Goal: Navigation & Orientation: Find specific page/section

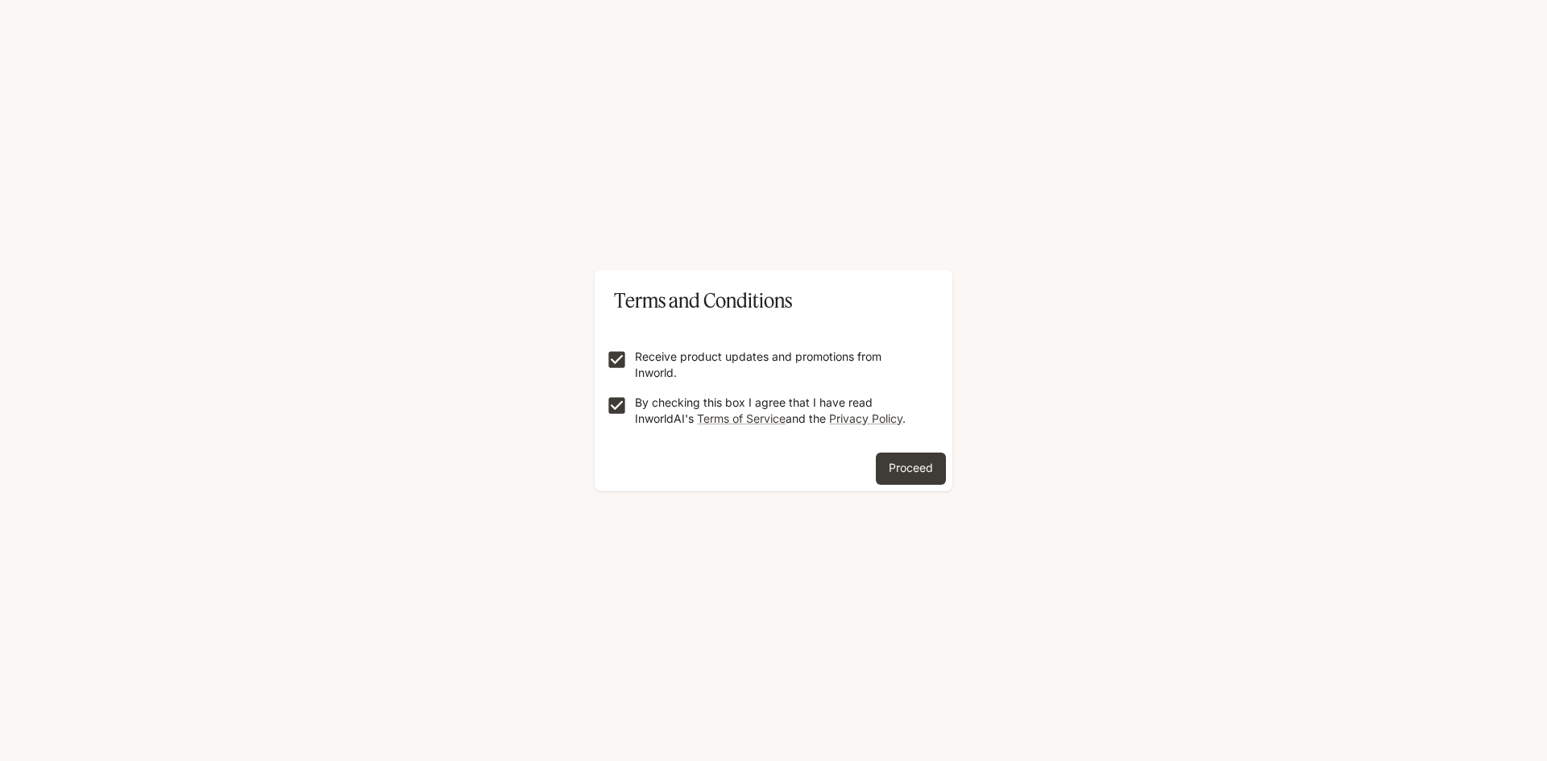
click at [904, 466] on button "Proceed" at bounding box center [911, 469] width 70 height 32
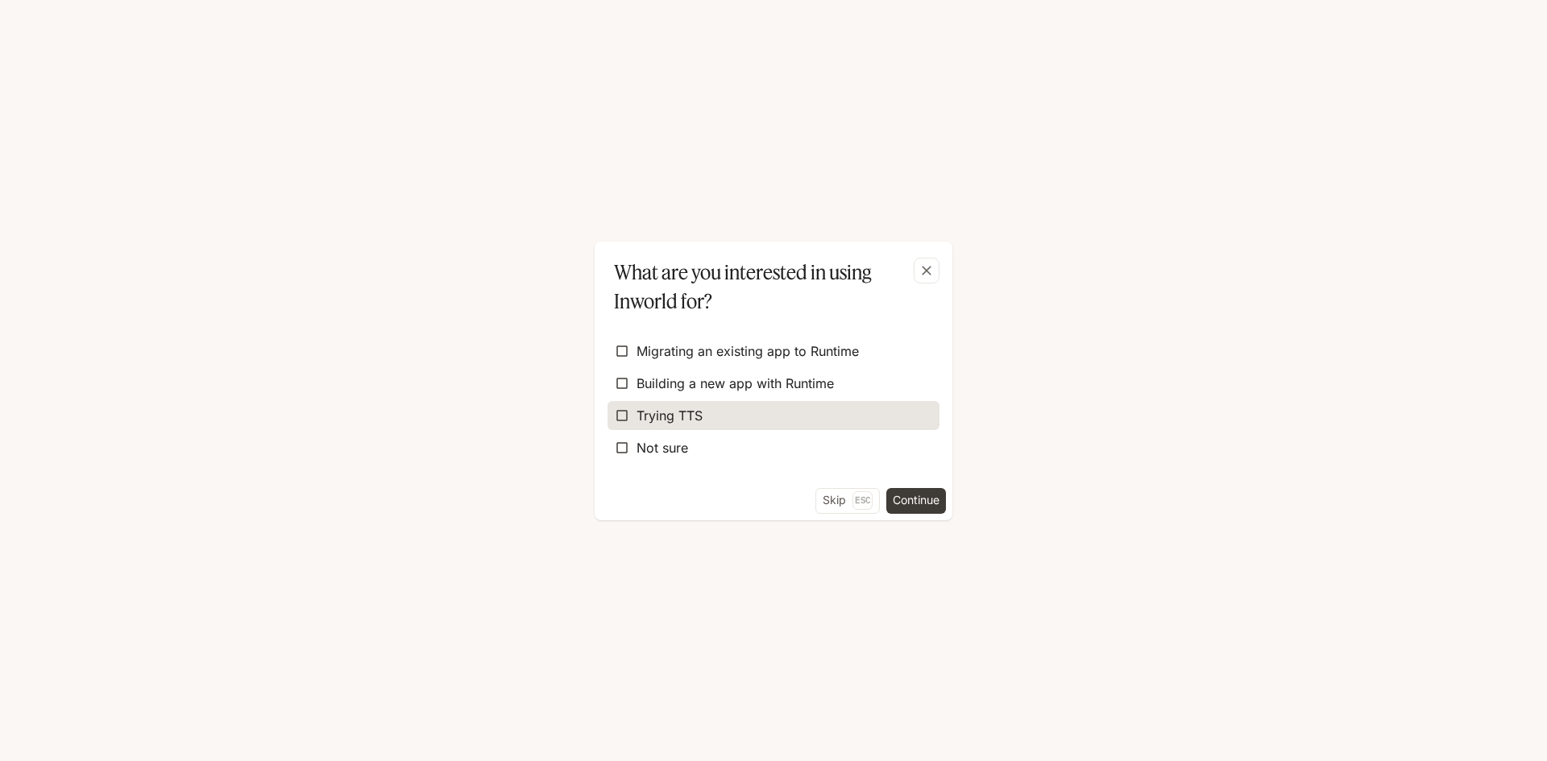
click at [723, 414] on label "Trying TTS" at bounding box center [773, 415] width 332 height 29
click at [908, 498] on button "Continue" at bounding box center [916, 501] width 60 height 26
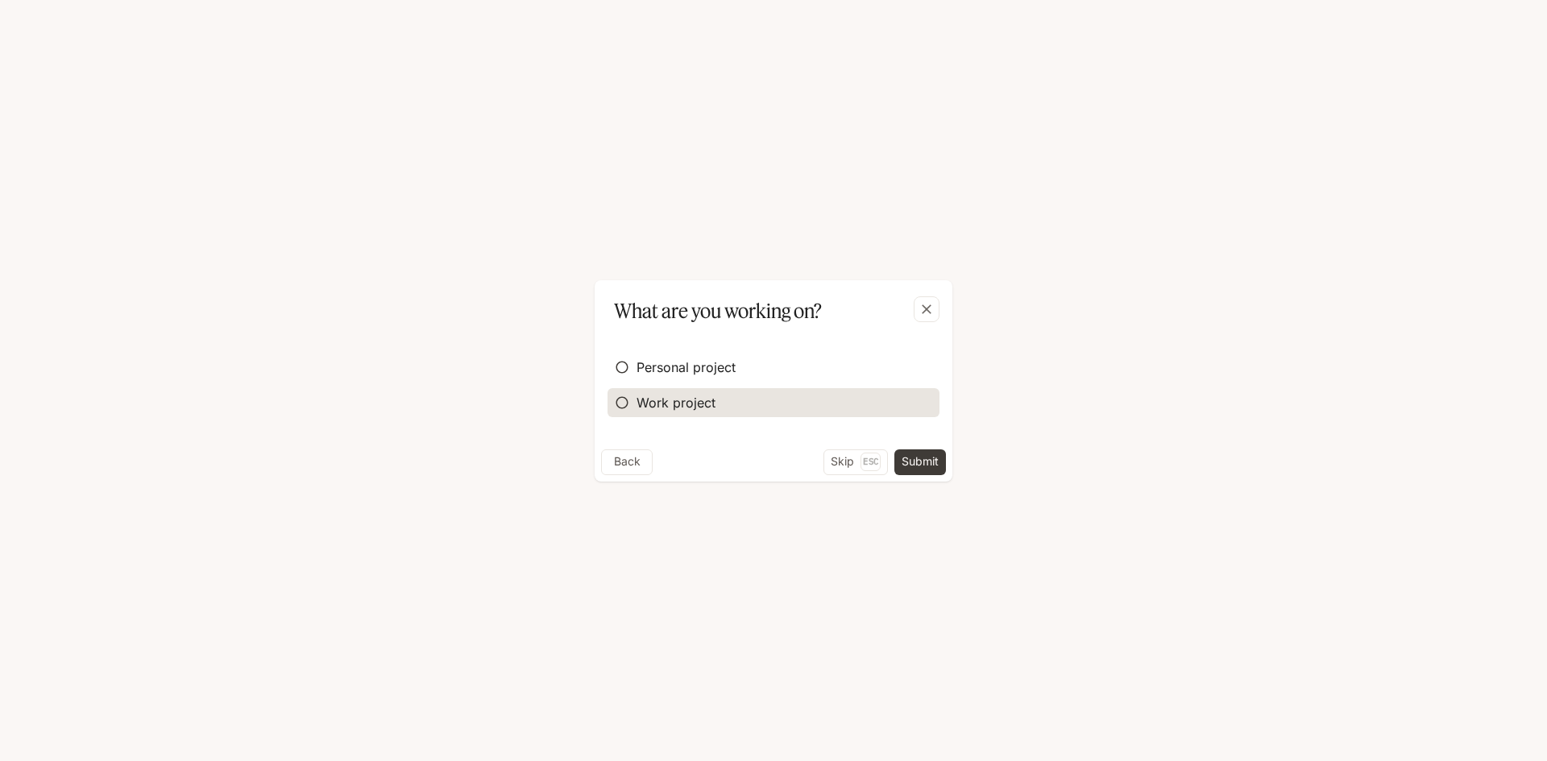
click at [684, 403] on span "Work project" at bounding box center [675, 402] width 79 height 19
click at [909, 457] on button "Continue" at bounding box center [916, 463] width 60 height 26
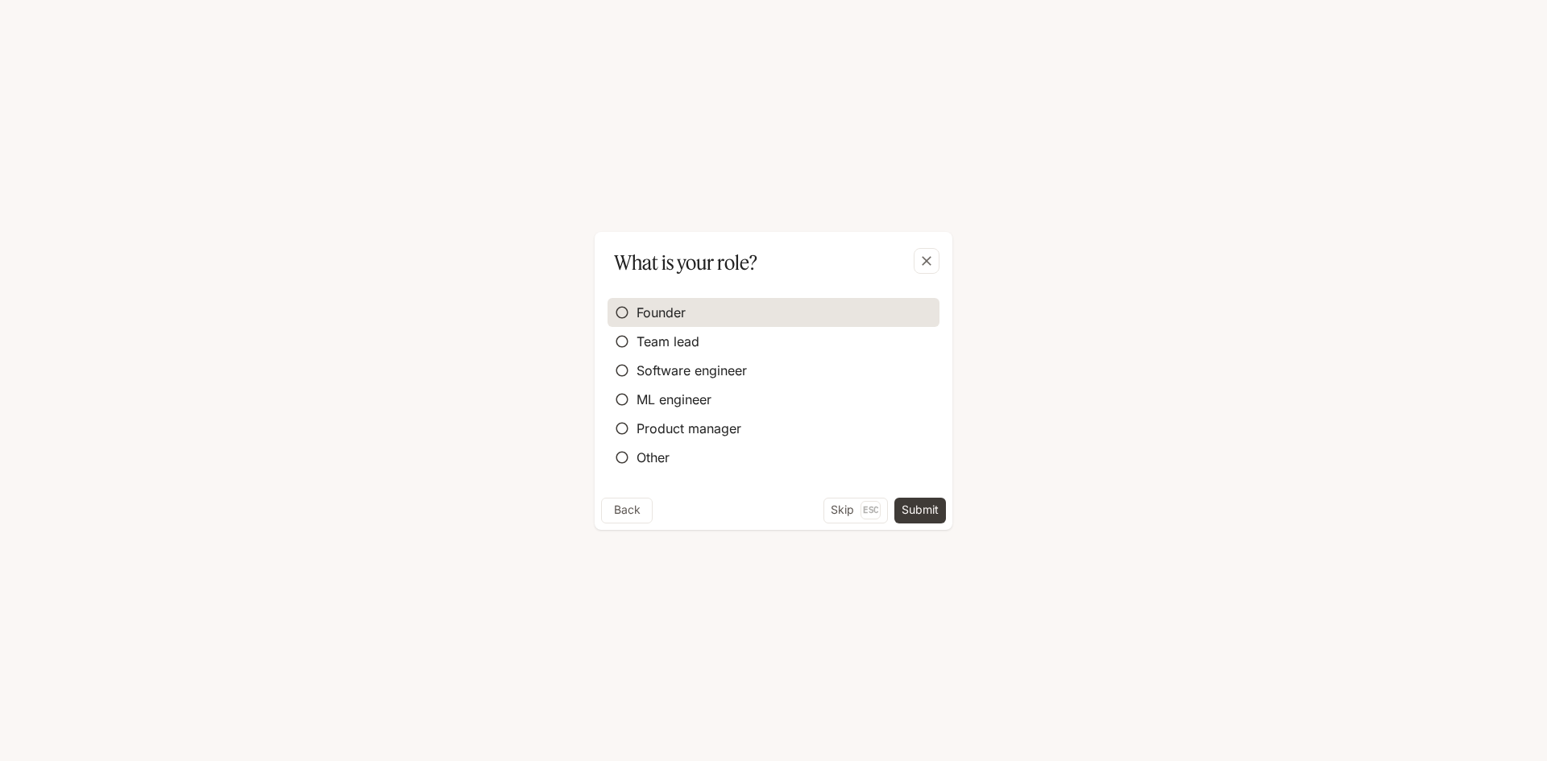
click at [700, 312] on label "Founder" at bounding box center [773, 312] width 332 height 29
click at [921, 501] on button "Submit" at bounding box center [920, 511] width 52 height 26
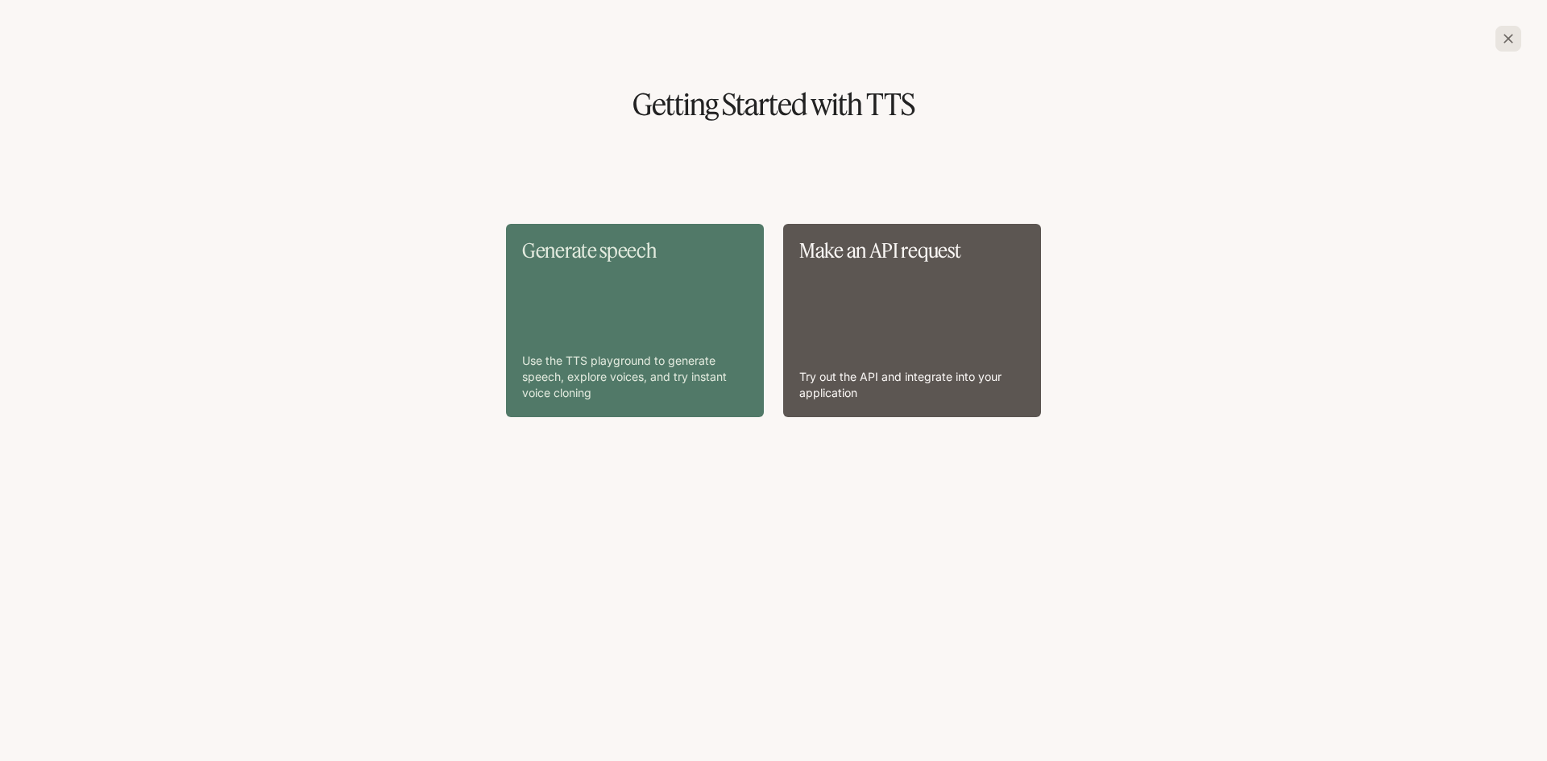
click at [718, 311] on div "Generate speech Use the TTS playground to generate speech, explore voices, and …" at bounding box center [635, 320] width 226 height 161
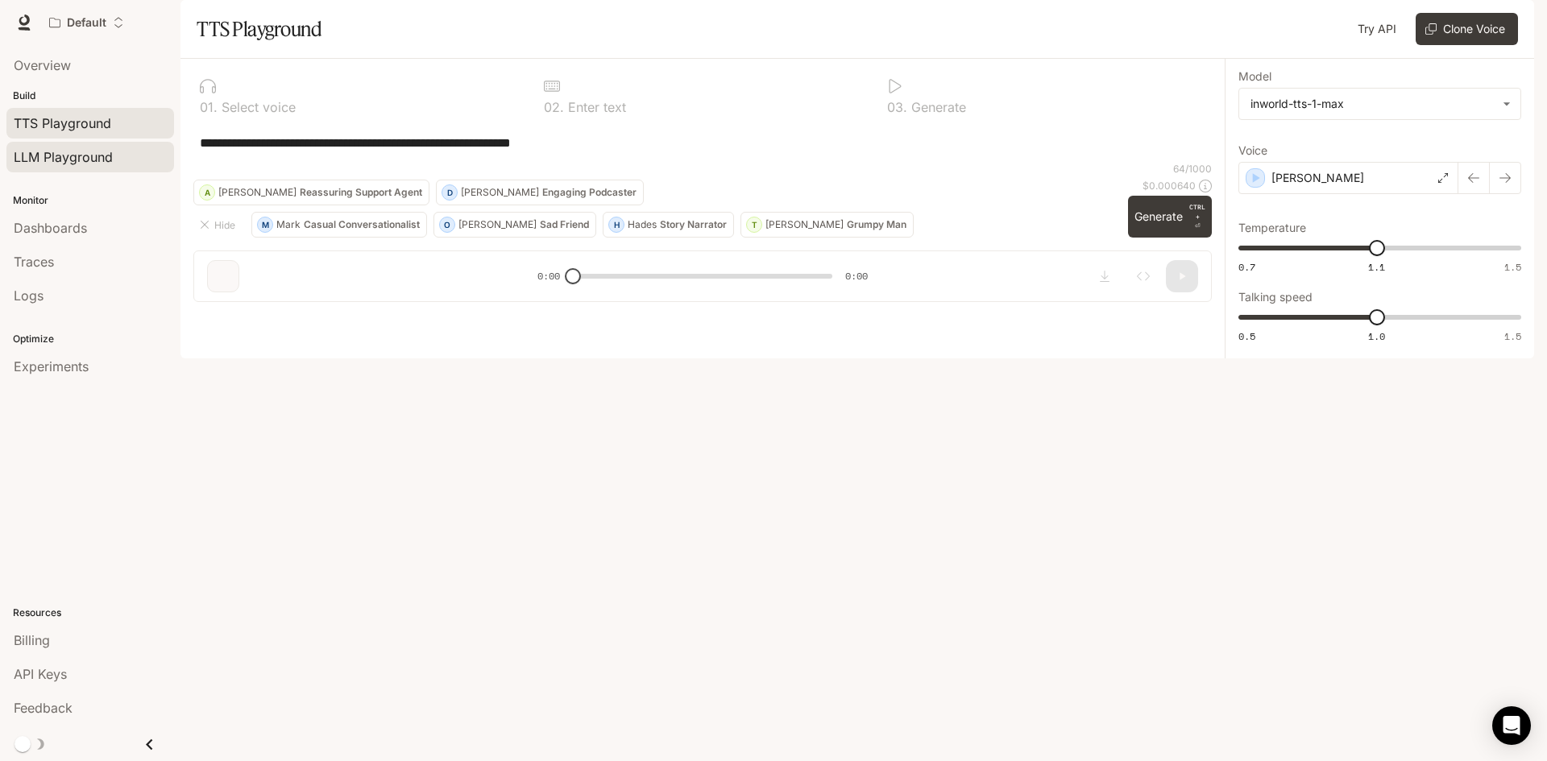
click at [44, 150] on span "LLM Playground" at bounding box center [63, 156] width 99 height 19
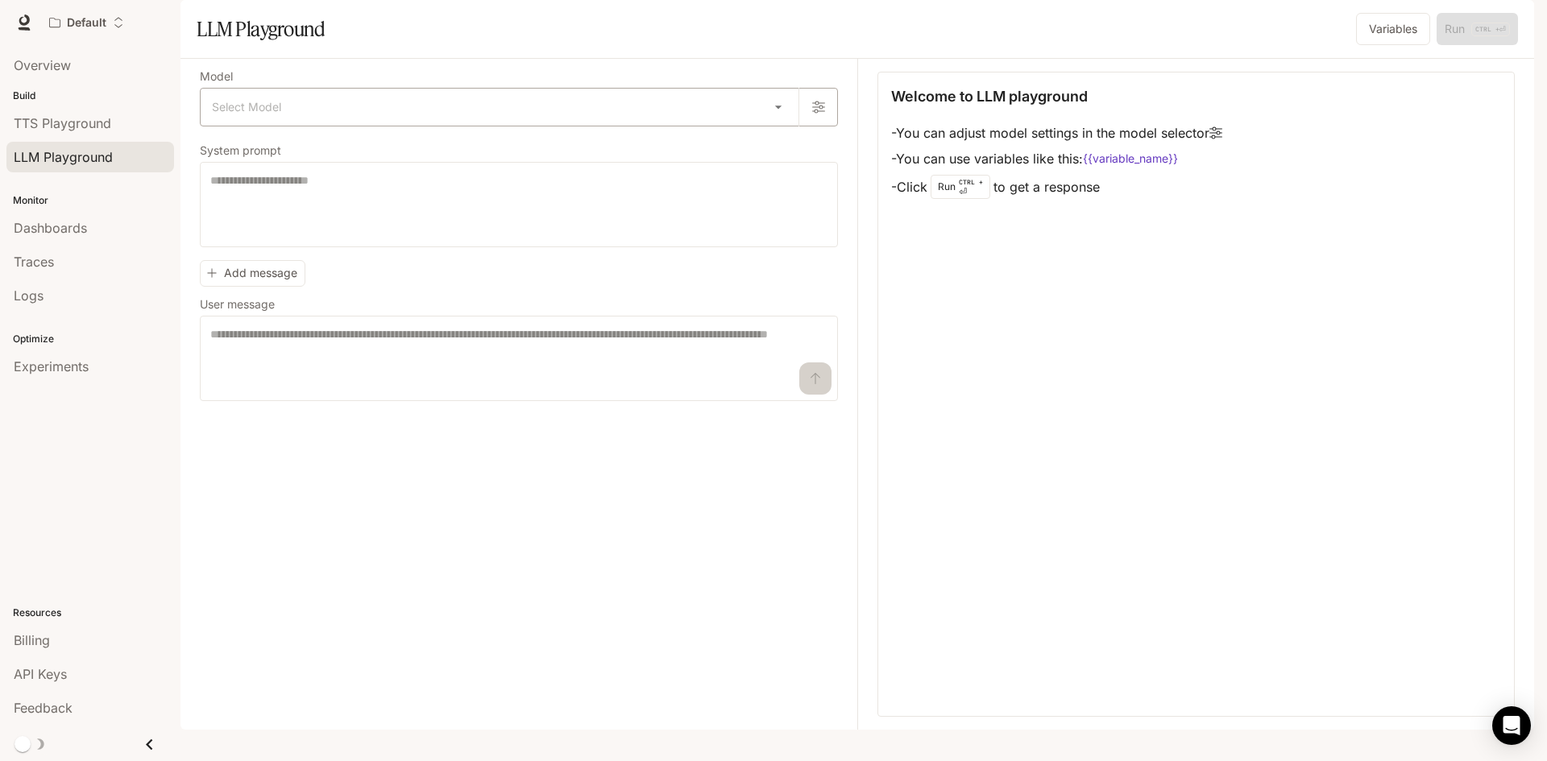
click at [346, 139] on body "Skip to main content Default Runtime Runtime Documentation Documentation Portal…" at bounding box center [773, 380] width 1547 height 761
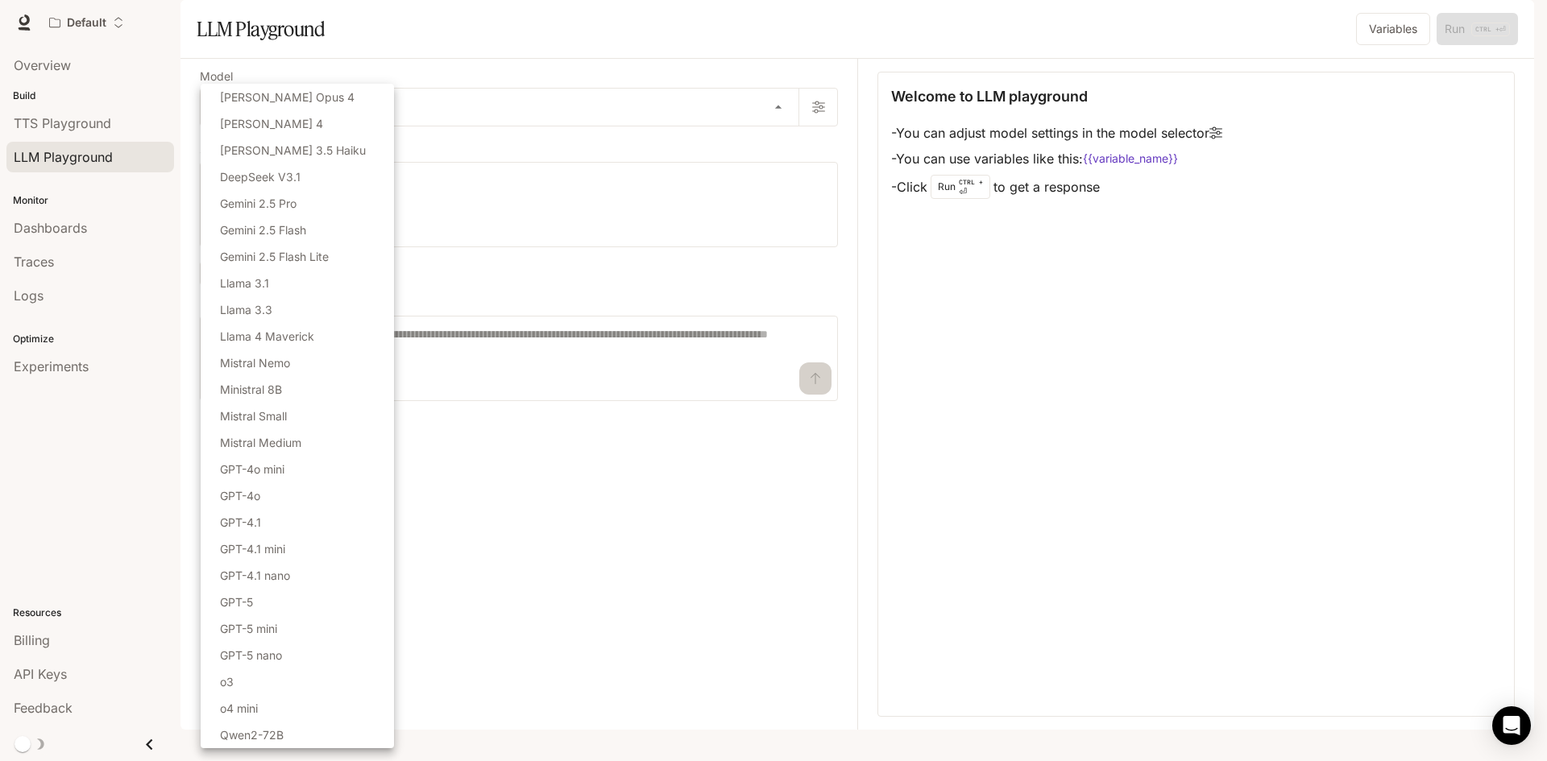
click at [528, 90] on div at bounding box center [773, 380] width 1547 height 761
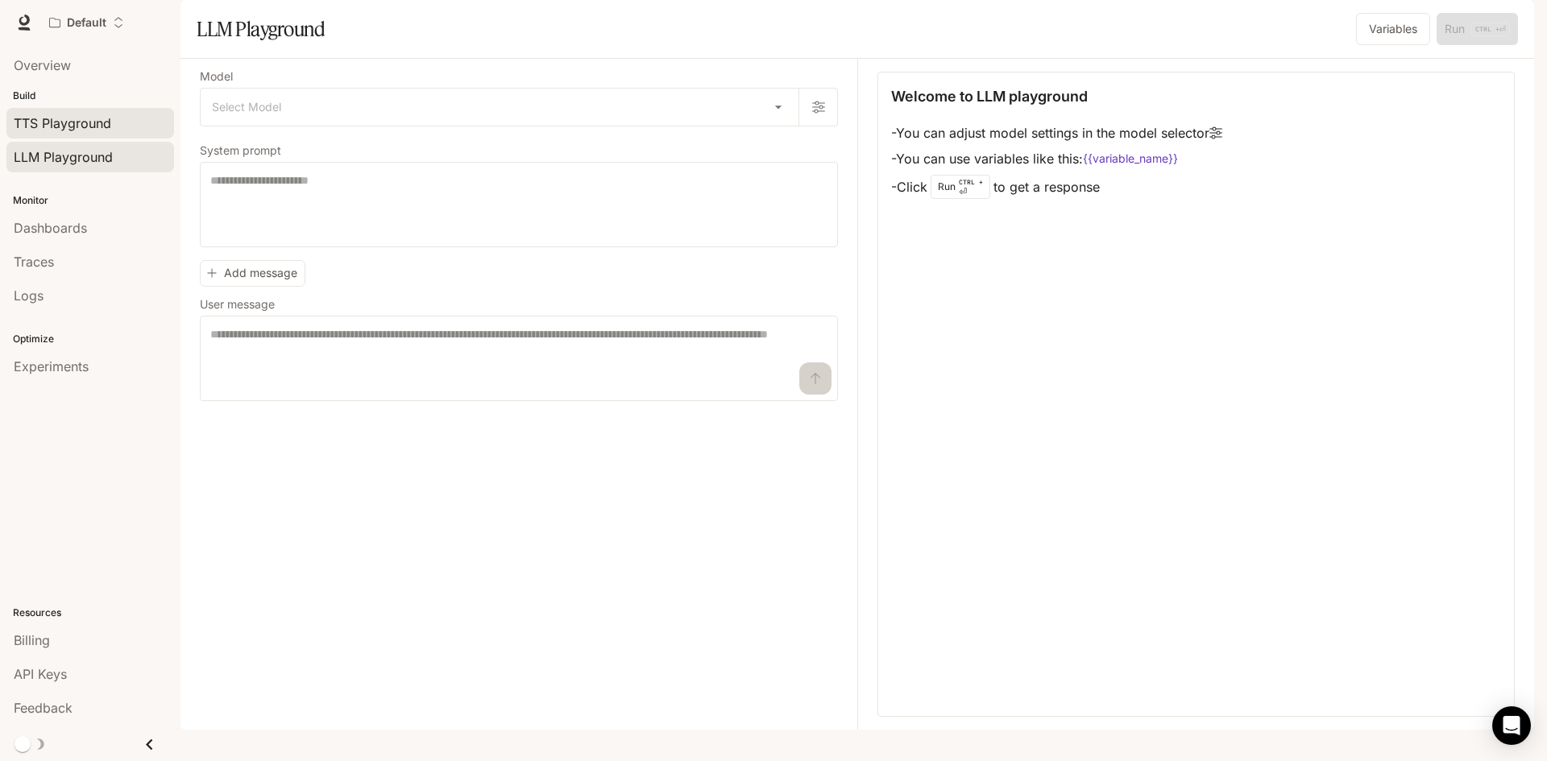
click at [85, 134] on link "TTS Playground" at bounding box center [90, 123] width 168 height 31
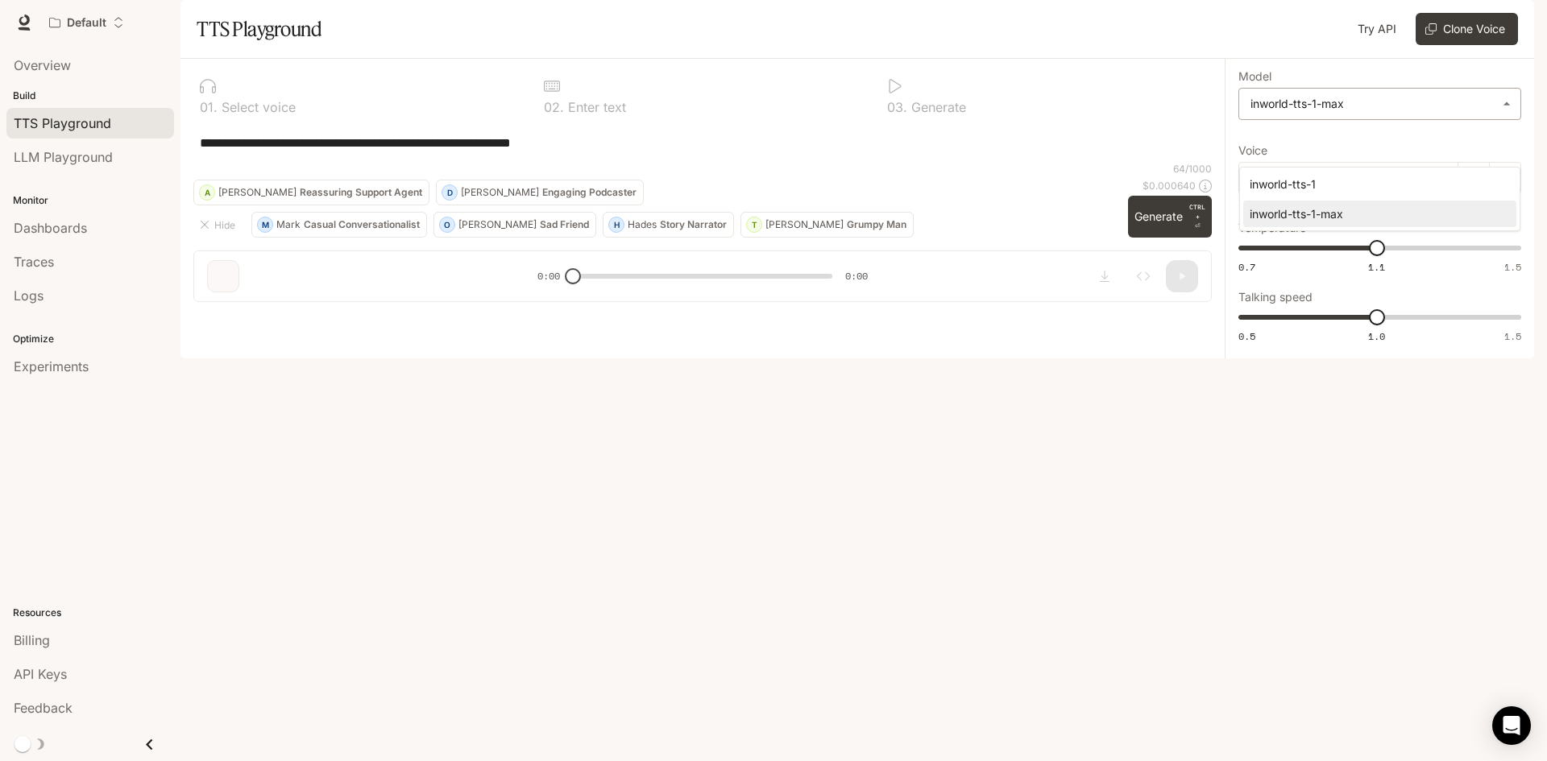
click at [1333, 148] on body "**********" at bounding box center [773, 380] width 1547 height 761
click at [1333, 148] on div at bounding box center [773, 380] width 1547 height 761
click at [1327, 194] on div "[PERSON_NAME]" at bounding box center [1348, 178] width 220 height 32
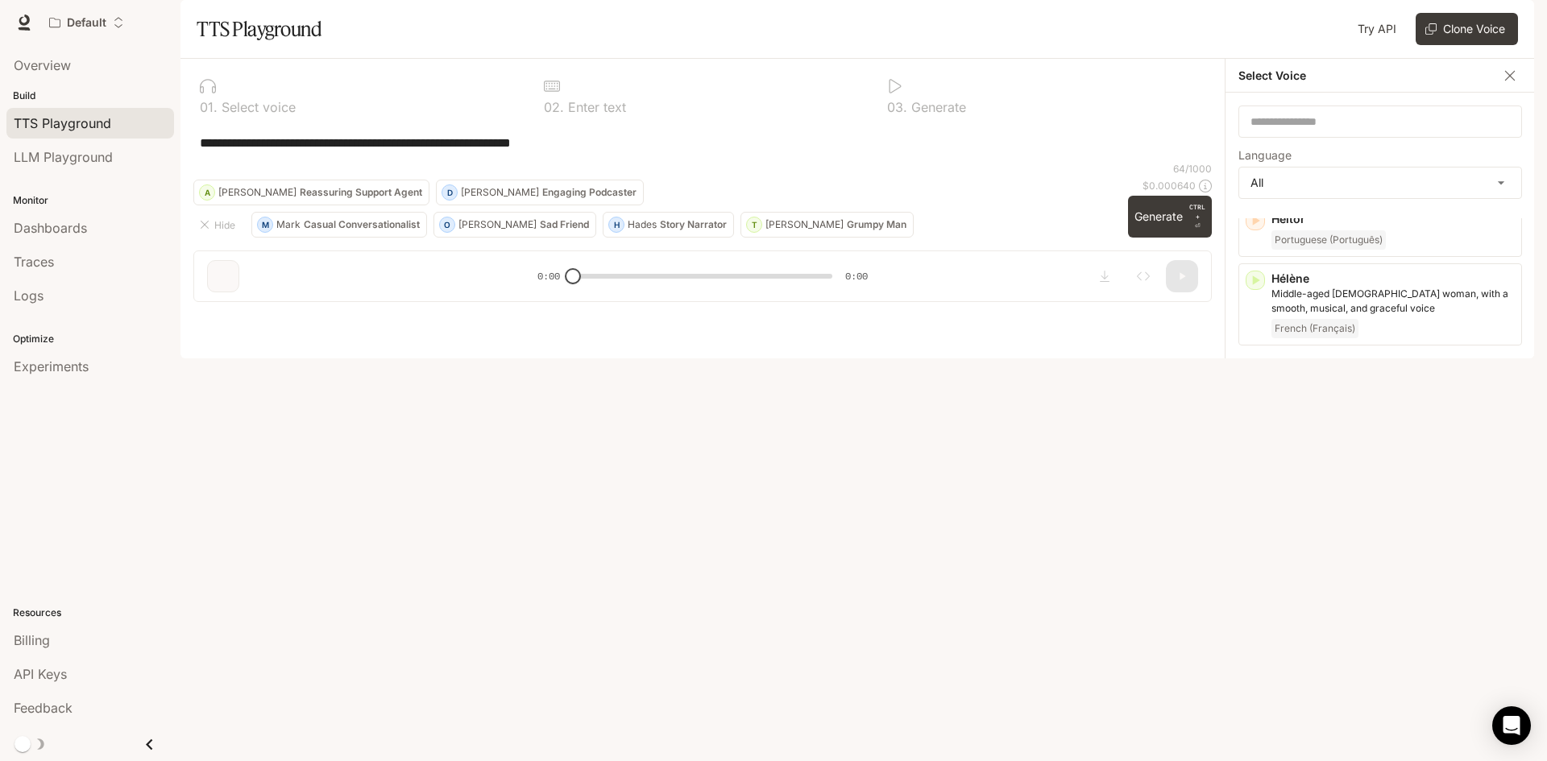
scroll to position [821, 0]
click at [1365, 226] on body "**********" at bounding box center [773, 380] width 1547 height 761
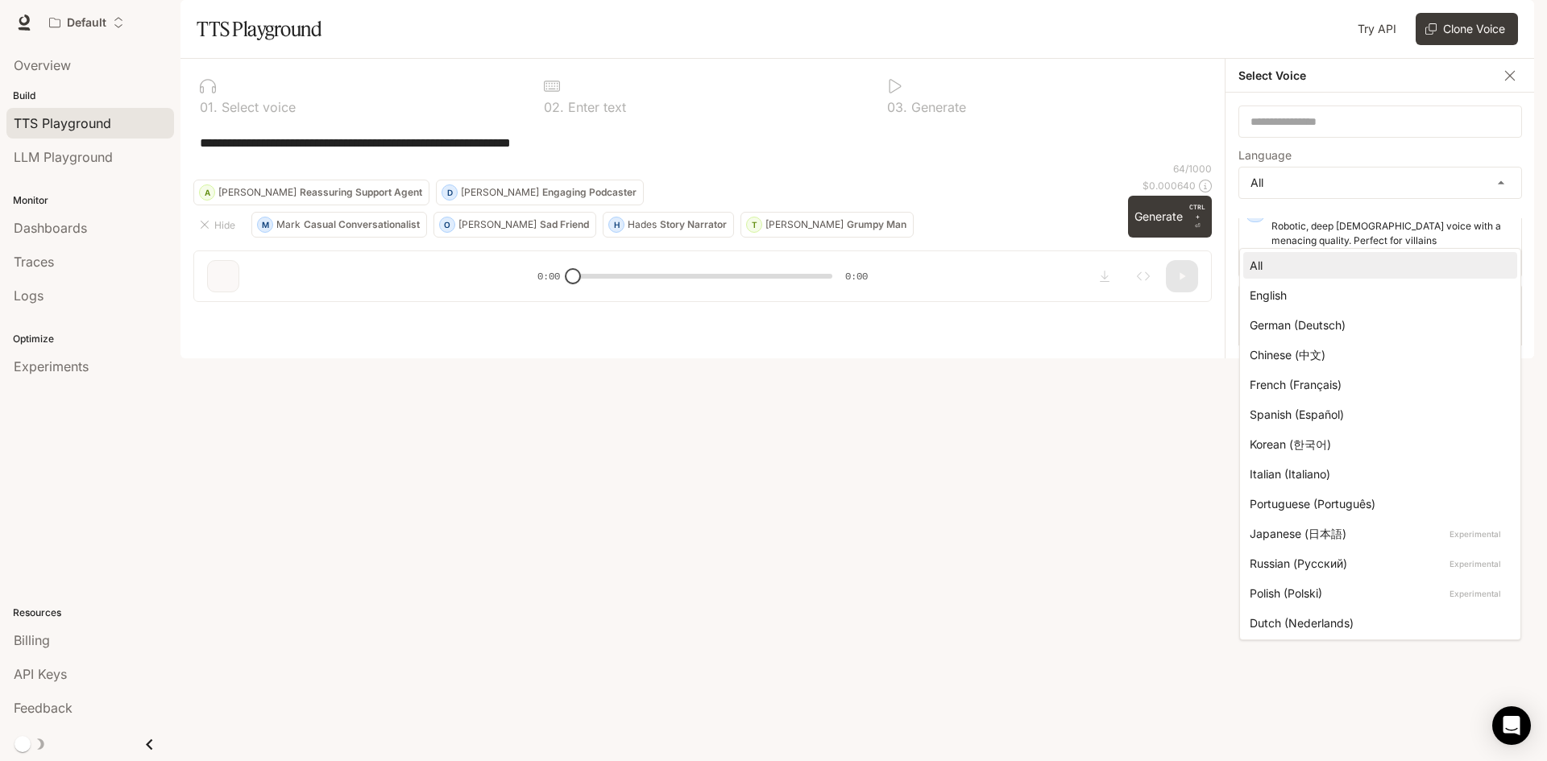
click at [1379, 236] on div at bounding box center [773, 380] width 1547 height 761
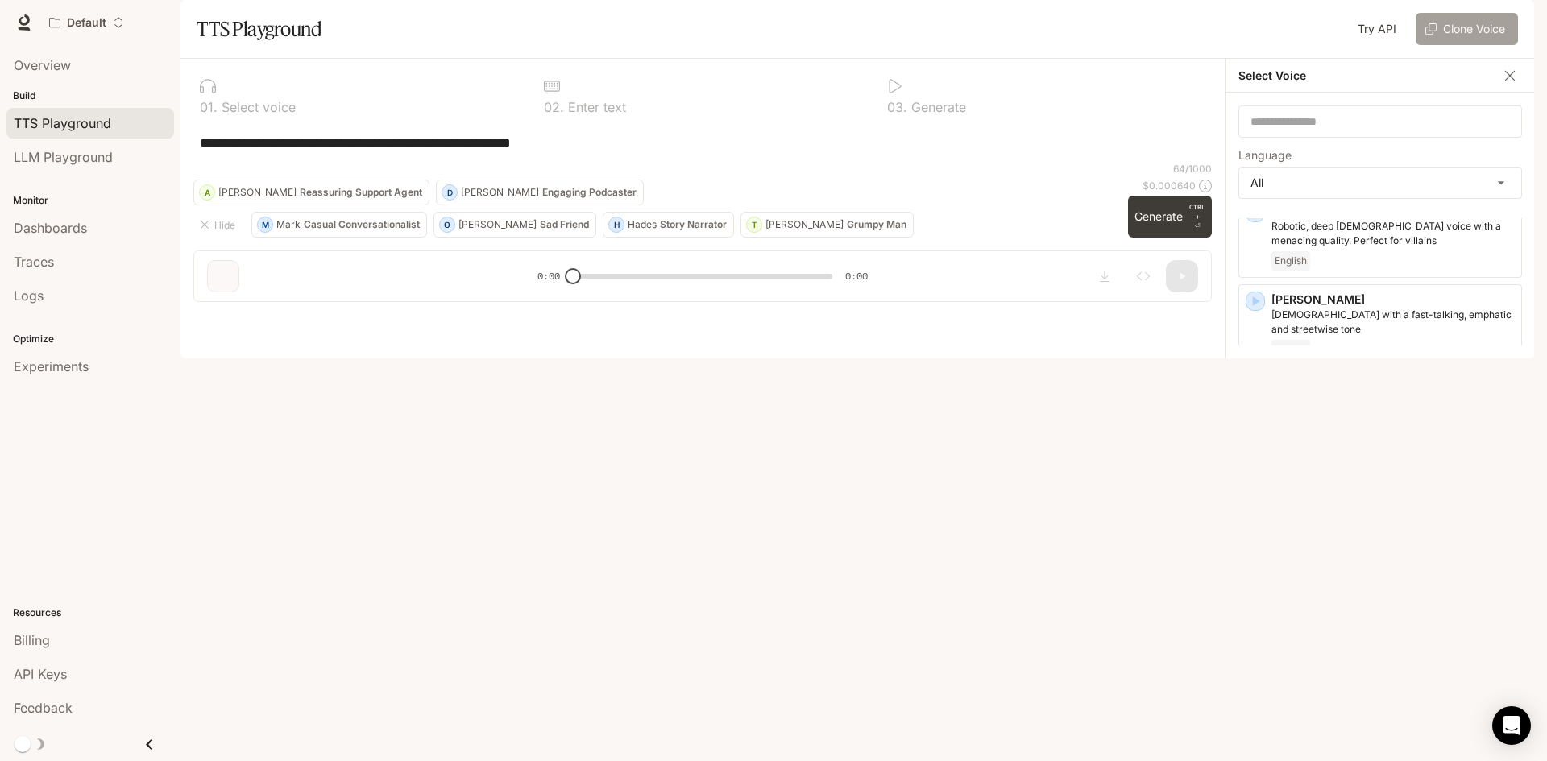
click at [1437, 45] on button "Clone Voice" at bounding box center [1466, 29] width 102 height 32
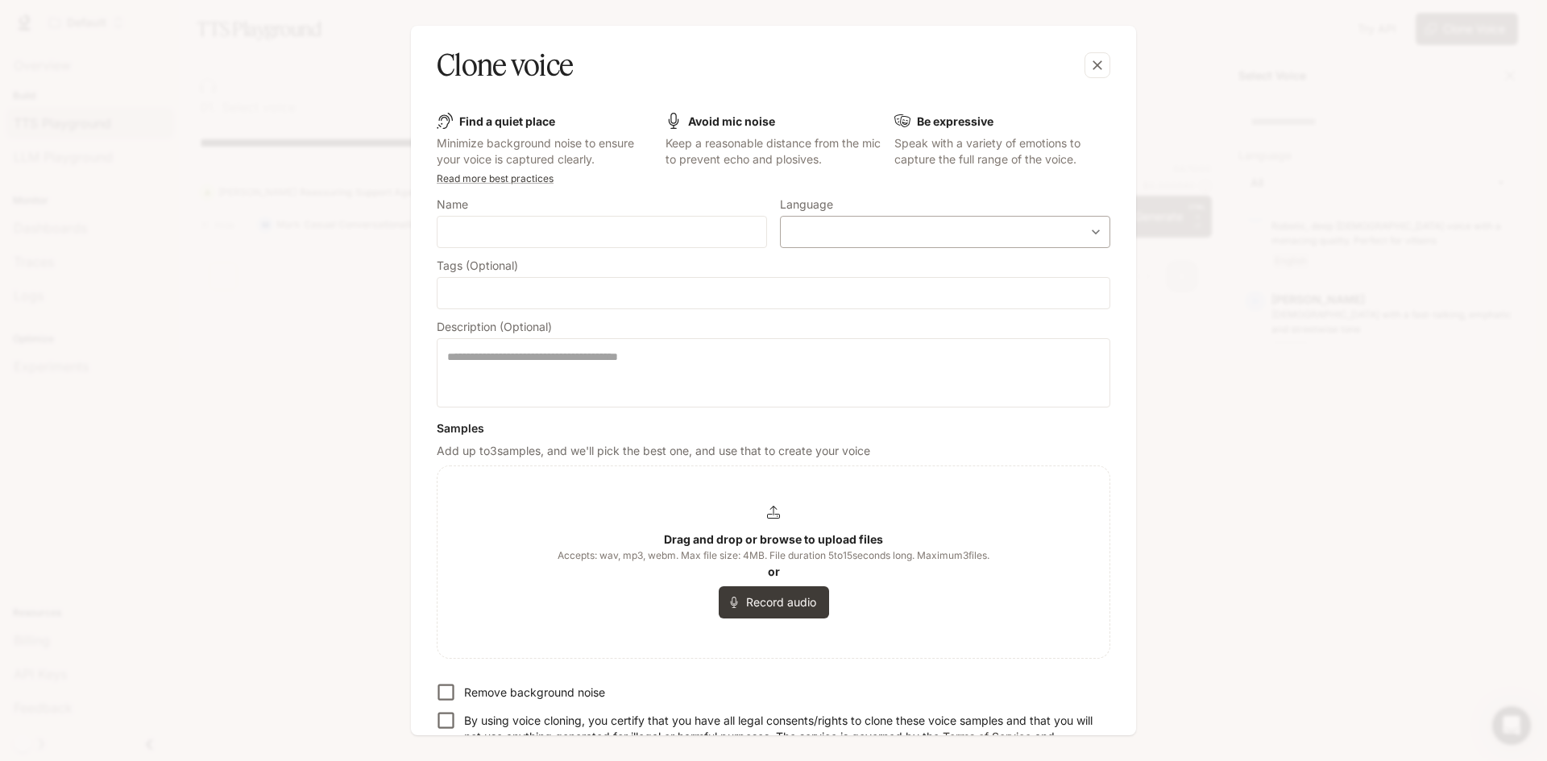
click at [849, 231] on body "**********" at bounding box center [773, 380] width 1547 height 761
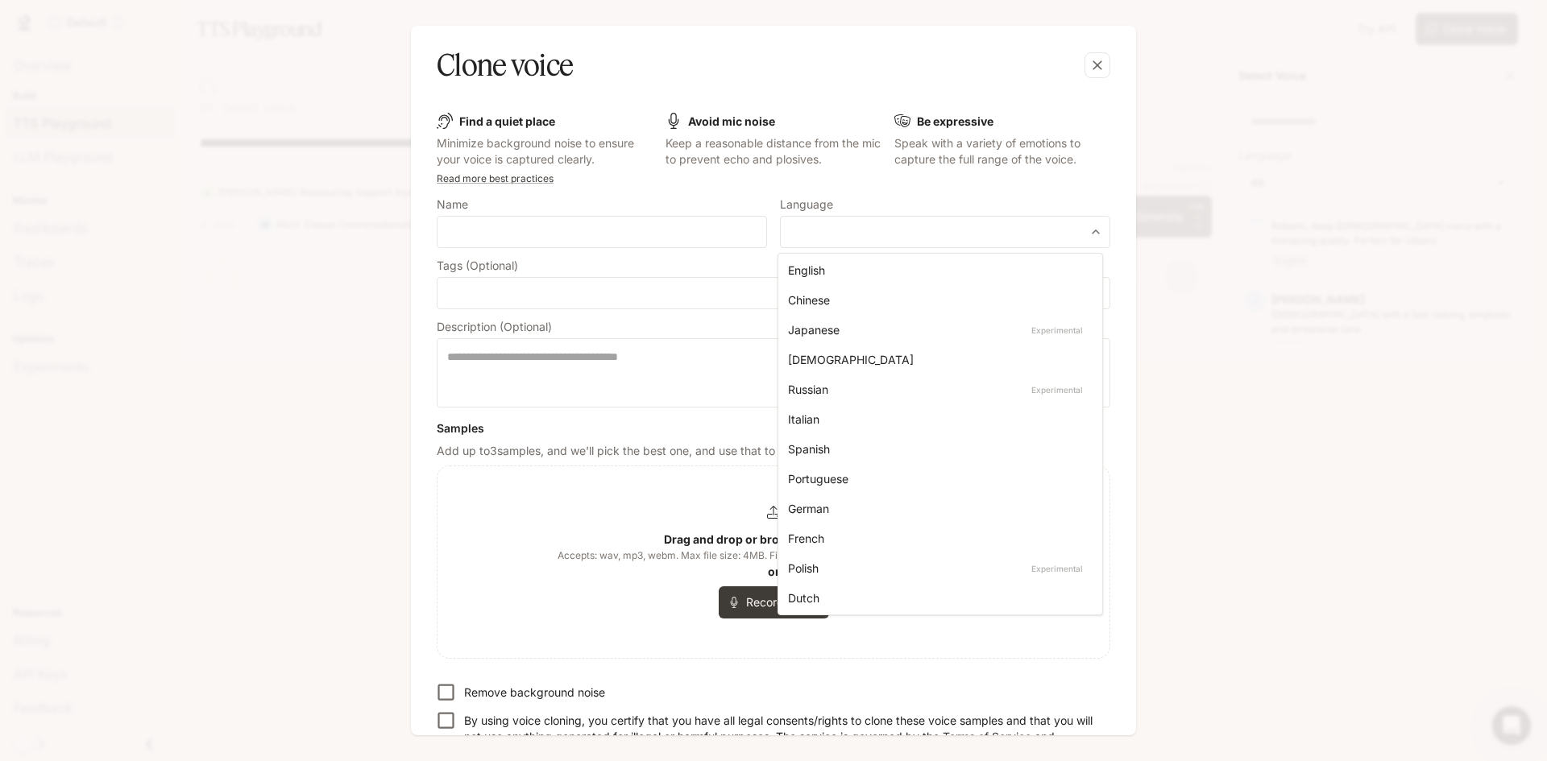
click at [874, 223] on div at bounding box center [773, 380] width 1547 height 761
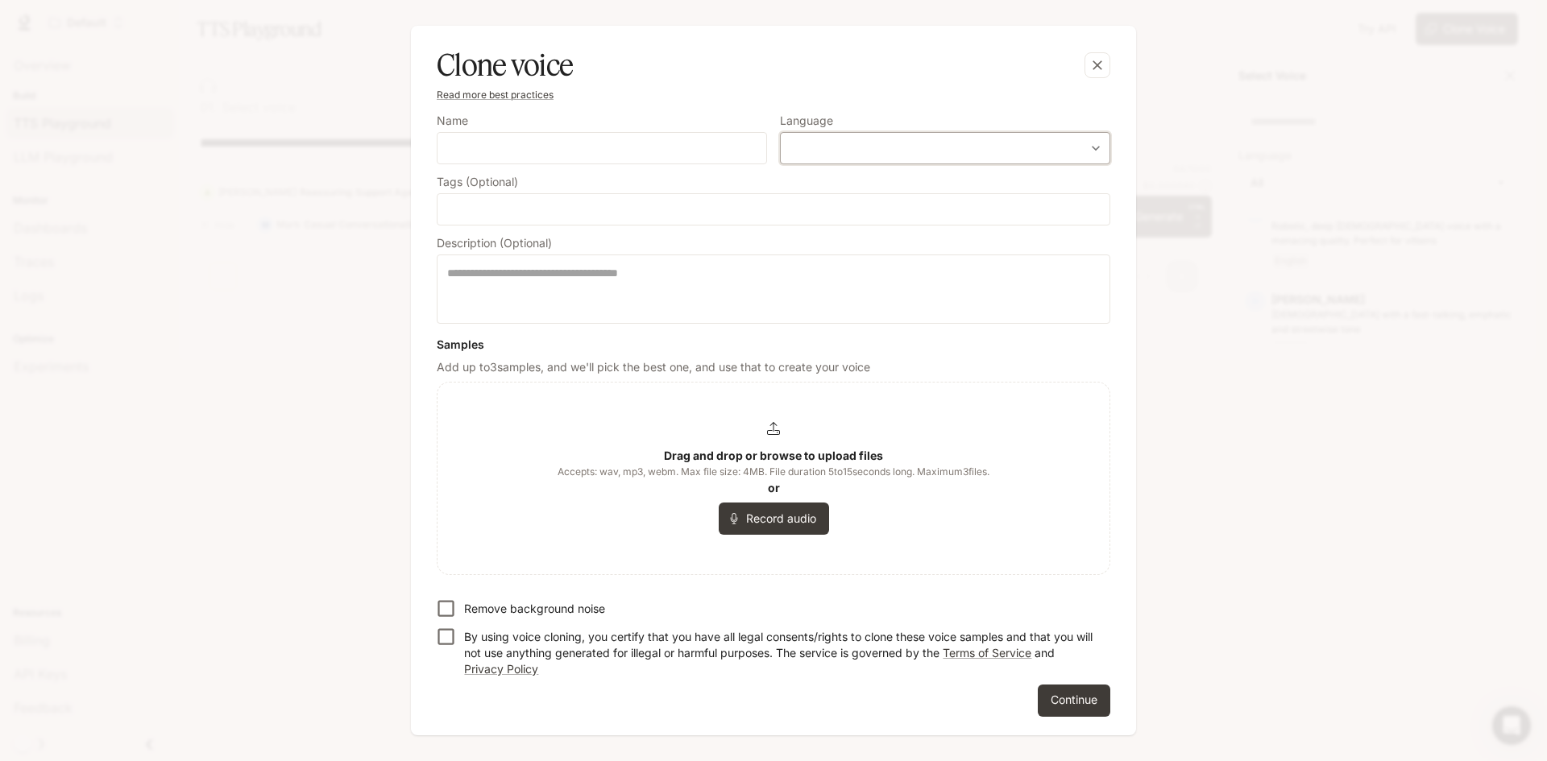
scroll to position [0, 0]
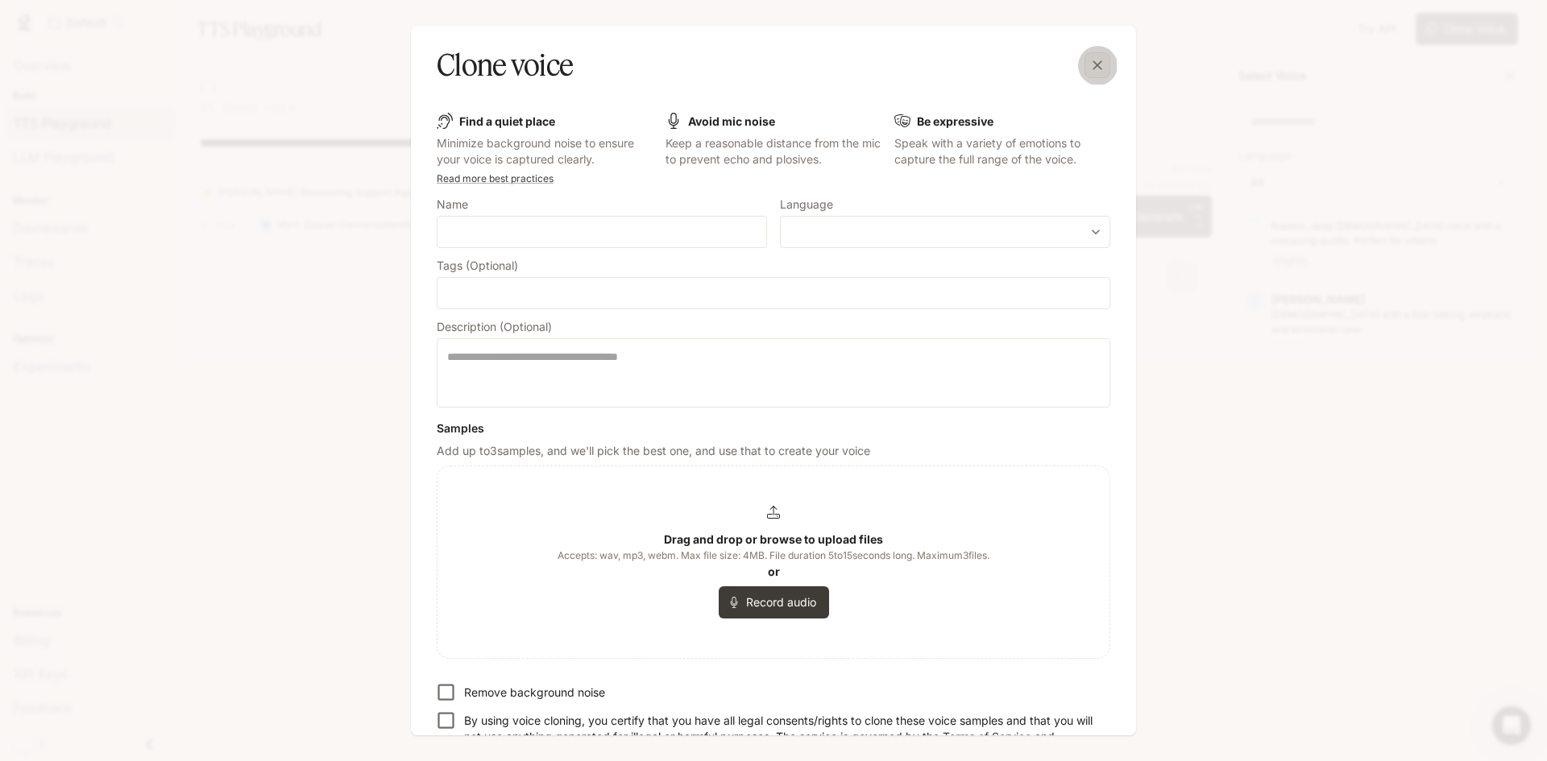
click at [1087, 58] on div "button" at bounding box center [1097, 65] width 26 height 26
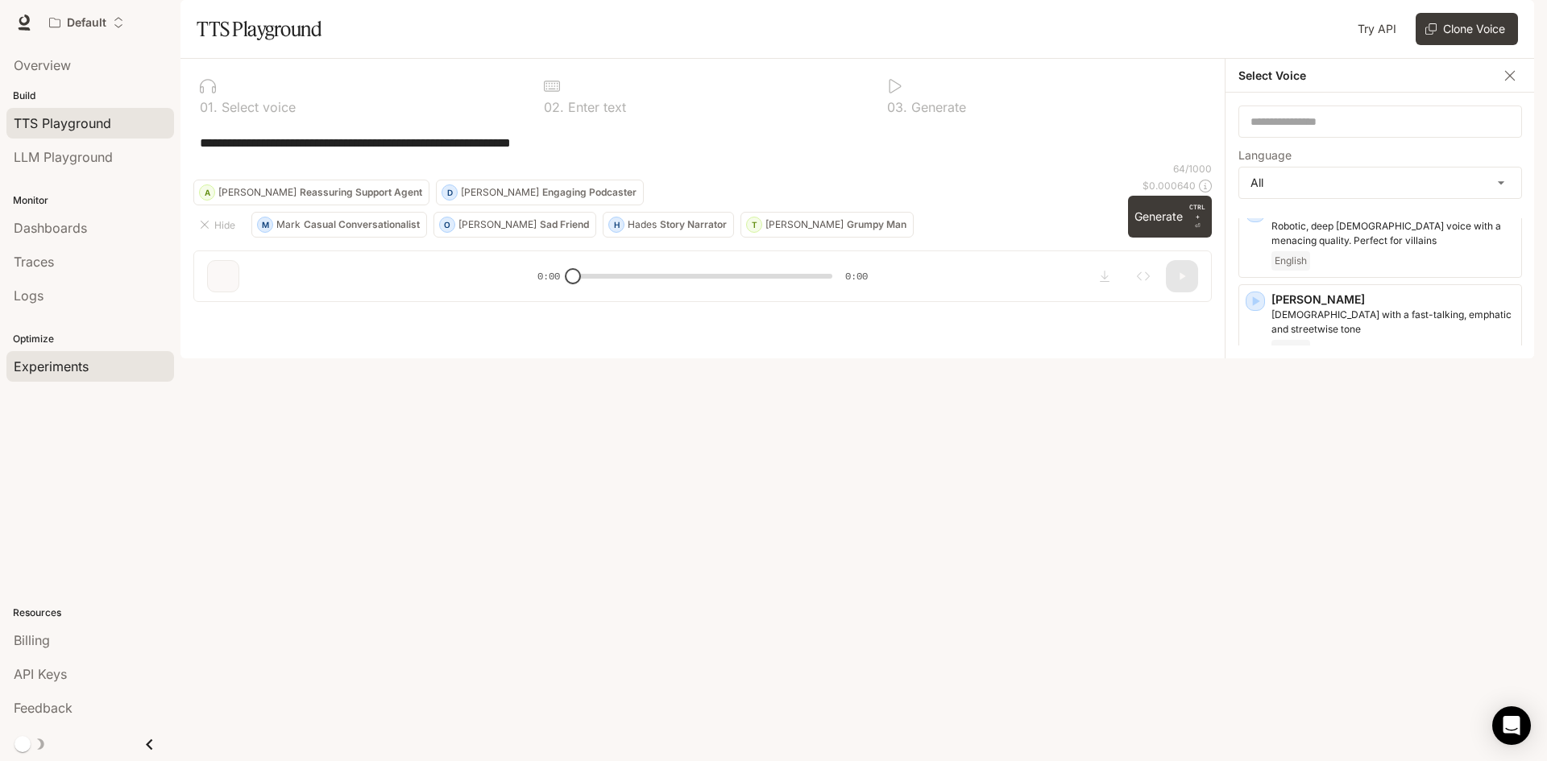
click at [97, 360] on div "Experiments" at bounding box center [90, 366] width 153 height 19
